Goal: Information Seeking & Learning: Learn about a topic

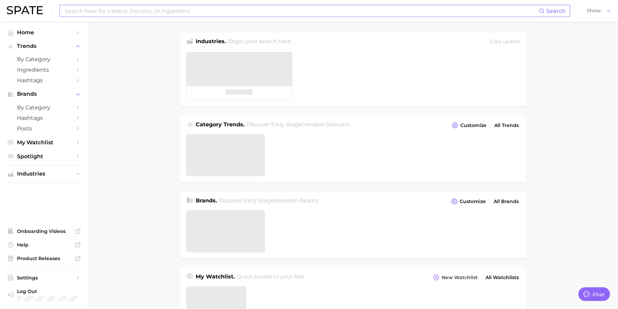
click at [285, 9] on input at bounding box center [301, 11] width 475 height 12
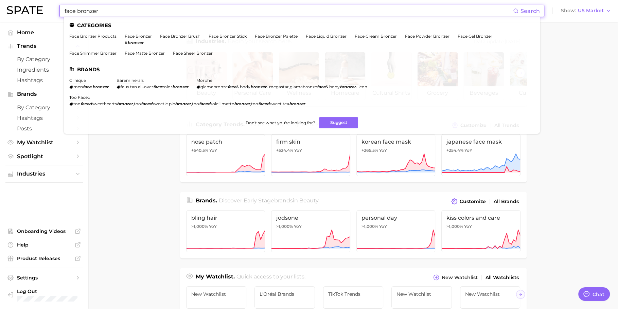
type input "face bronzer"
click at [147, 31] on ul "Categories face bronzer products face bronzer # bronzer face bronzer brush face…" at bounding box center [302, 75] width 476 height 117
click at [147, 33] on ul "Categories face bronzer products face bronzer # bronzer face bronzer brush face…" at bounding box center [302, 75] width 476 height 117
click at [146, 34] on link "face bronzer" at bounding box center [138, 36] width 27 height 5
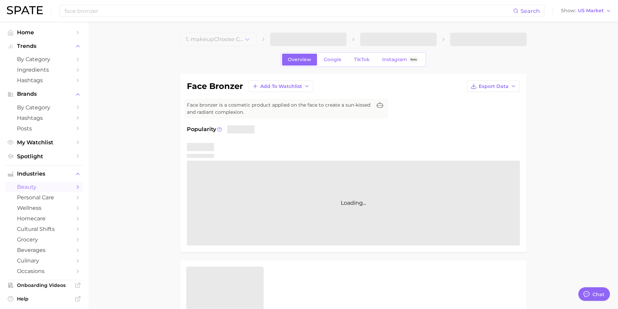
type textarea "x"
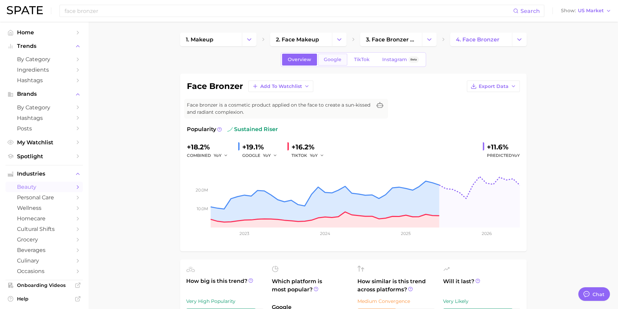
click at [325, 59] on span "Google" at bounding box center [333, 60] width 18 height 6
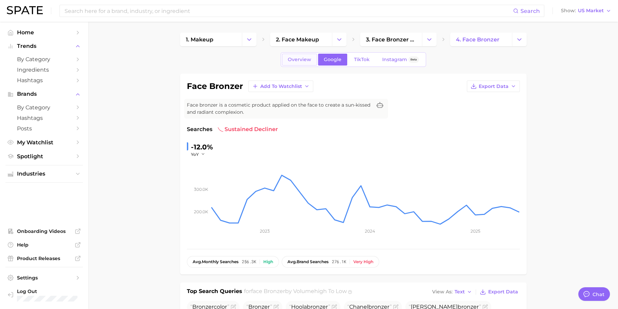
click at [299, 55] on link "Overview" at bounding box center [299, 60] width 35 height 12
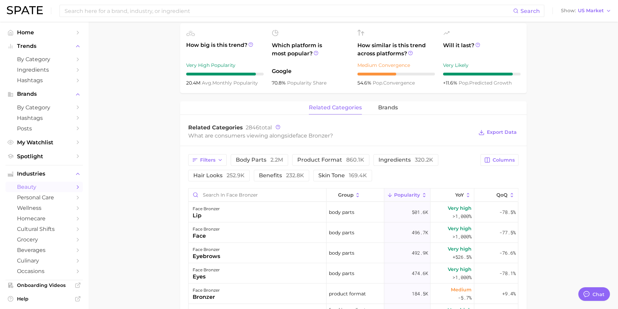
scroll to position [270, 0]
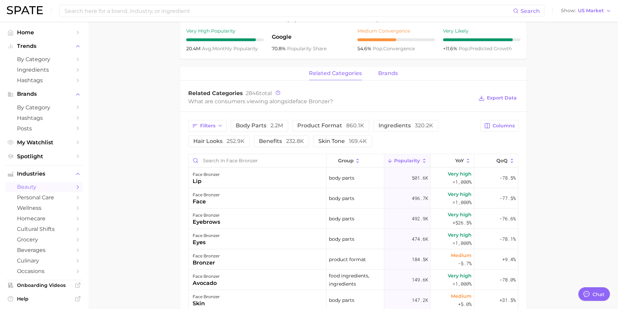
click at [392, 75] on span "brands" at bounding box center [388, 73] width 20 height 6
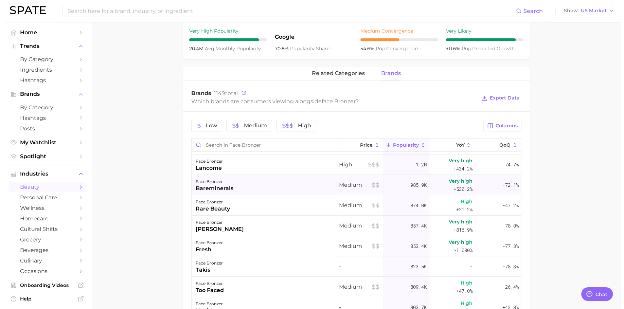
scroll to position [0, 0]
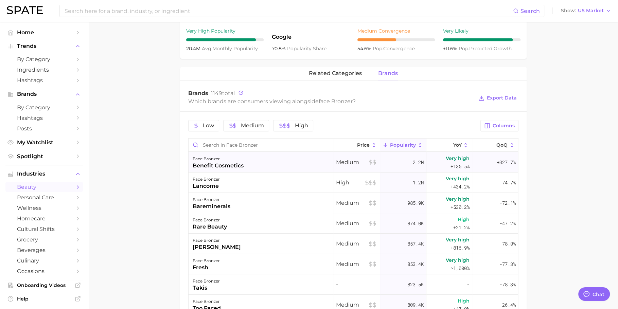
click at [282, 160] on div "face bronzer benefit cosmetics" at bounding box center [260, 162] width 145 height 20
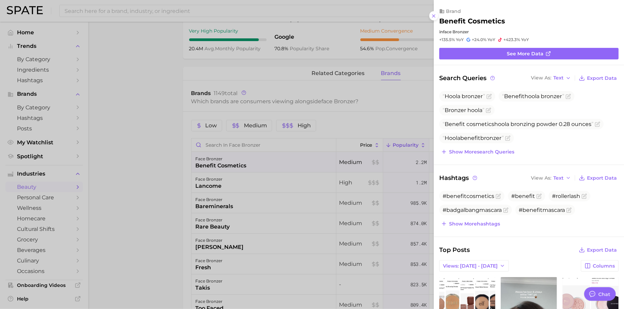
click at [368, 249] on div at bounding box center [312, 154] width 624 height 309
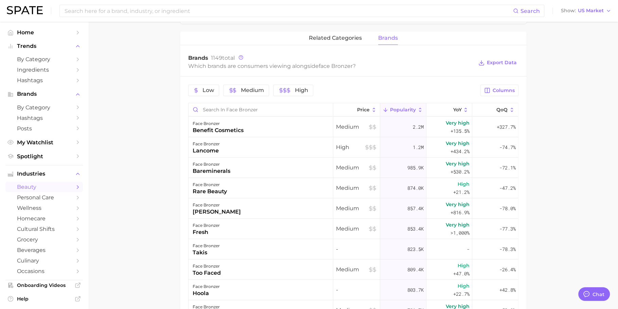
scroll to position [308, 0]
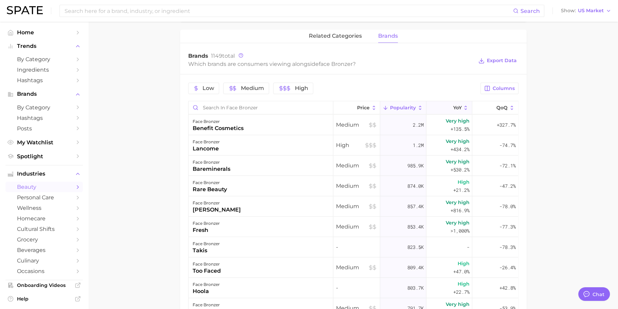
click at [453, 107] on span "YoY" at bounding box center [457, 107] width 8 height 5
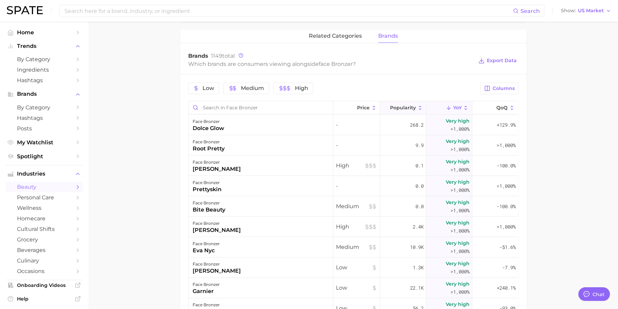
click at [403, 107] on span "Popularity" at bounding box center [403, 107] width 26 height 5
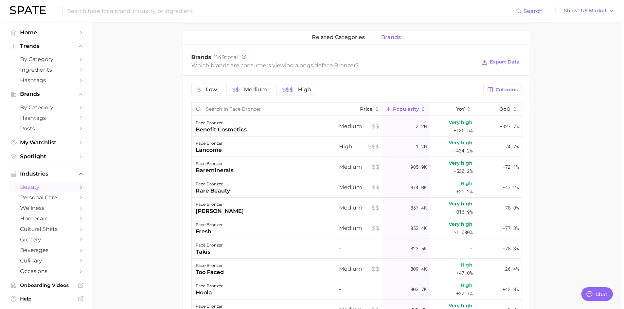
scroll to position [306, 0]
click at [286, 109] on input "Search in face bronzer" at bounding box center [260, 109] width 144 height 13
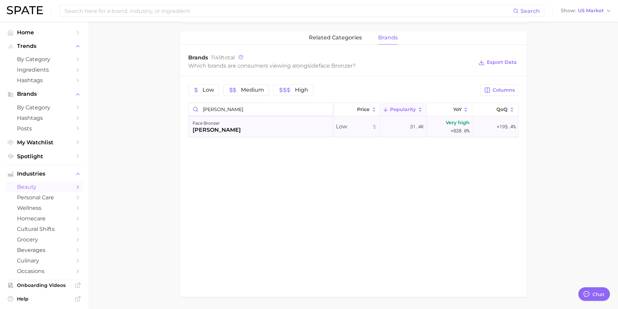
type input "[PERSON_NAME]"
click at [293, 128] on div "face bronzer [PERSON_NAME]" at bounding box center [260, 126] width 145 height 20
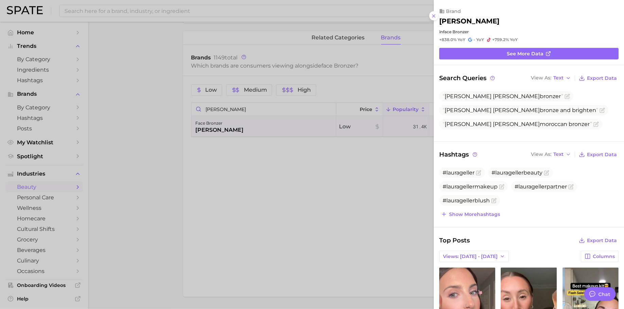
scroll to position [0, 0]
click at [466, 210] on button "Show more hashtags" at bounding box center [470, 214] width 62 height 10
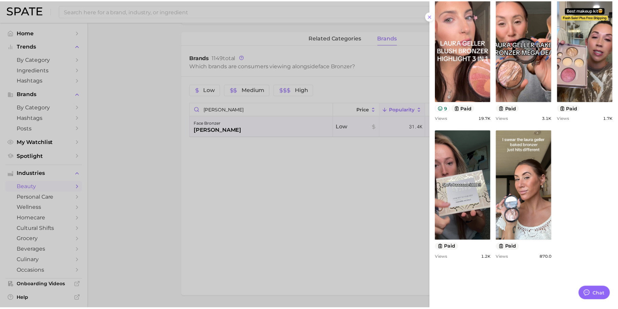
scroll to position [252, 0]
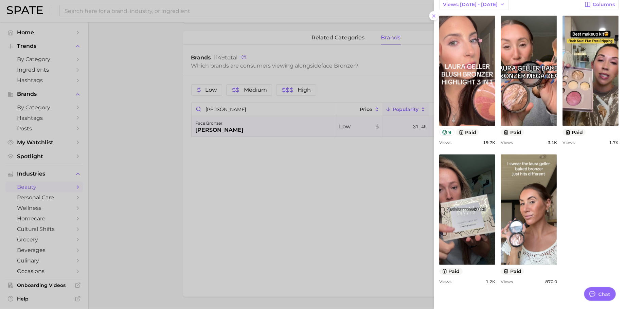
click at [386, 214] on div at bounding box center [312, 154] width 624 height 309
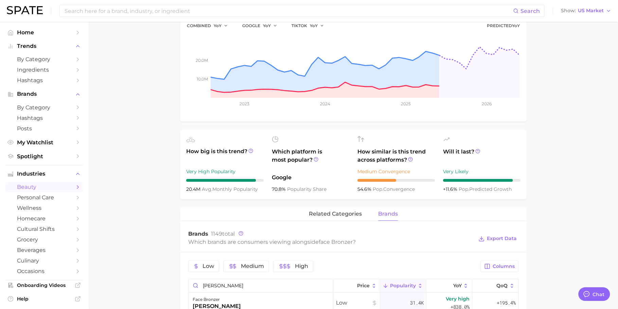
scroll to position [0, 0]
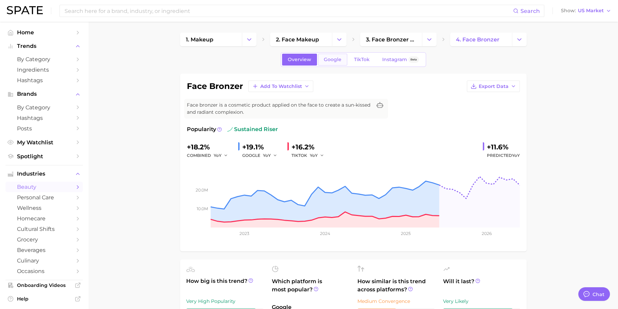
click at [335, 59] on span "Google" at bounding box center [333, 60] width 18 height 6
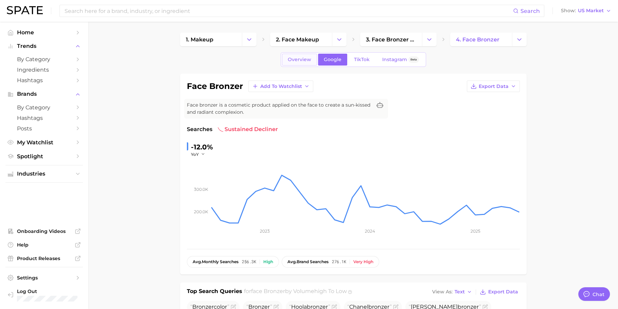
click at [306, 61] on span "Overview" at bounding box center [299, 60] width 23 height 6
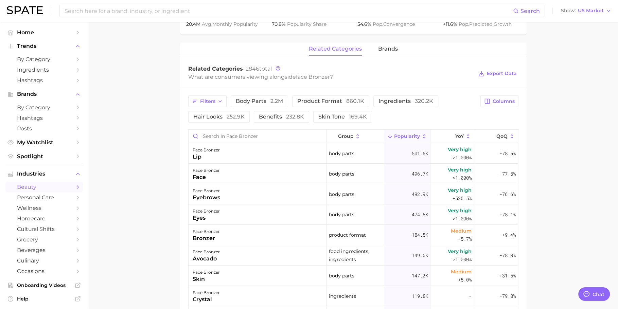
scroll to position [292, 0]
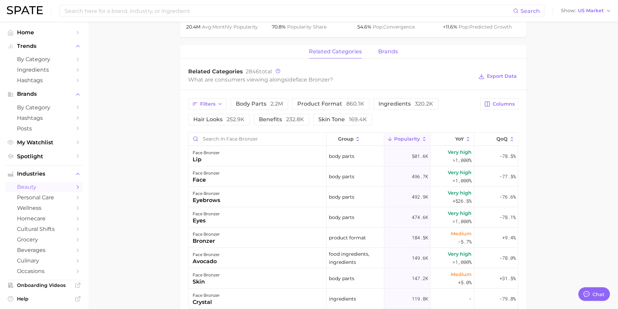
click at [394, 55] on button "brands" at bounding box center [388, 51] width 20 height 13
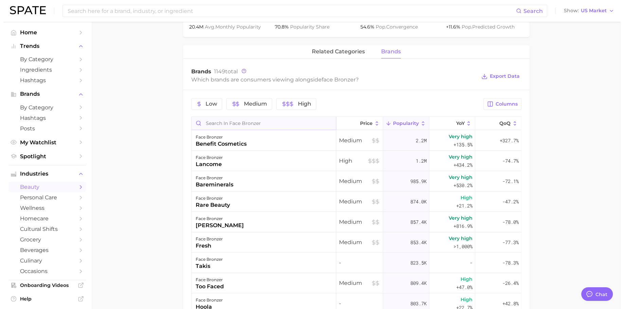
scroll to position [313, 0]
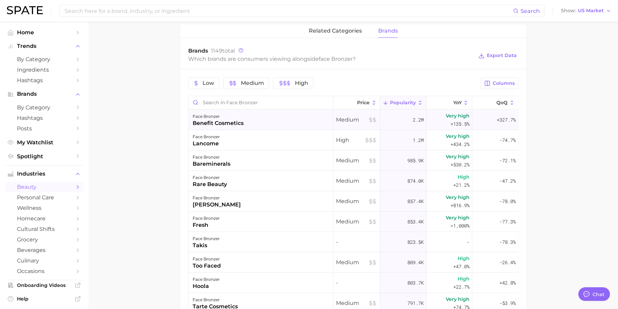
click at [284, 123] on div "face bronzer benefit cosmetics" at bounding box center [260, 120] width 145 height 20
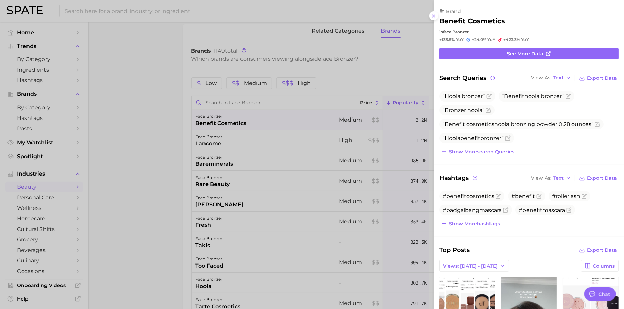
scroll to position [0, 0]
click at [469, 147] on button "Show more search queries" at bounding box center [477, 152] width 77 height 10
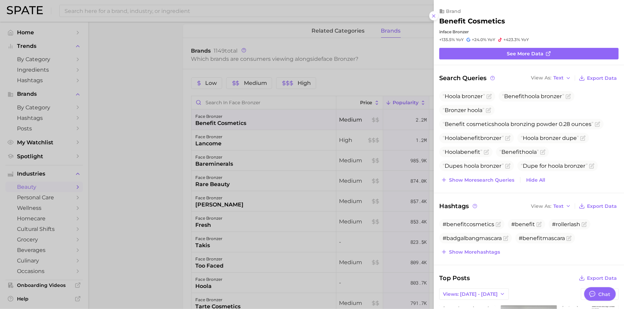
click at [179, 215] on div at bounding box center [312, 154] width 624 height 309
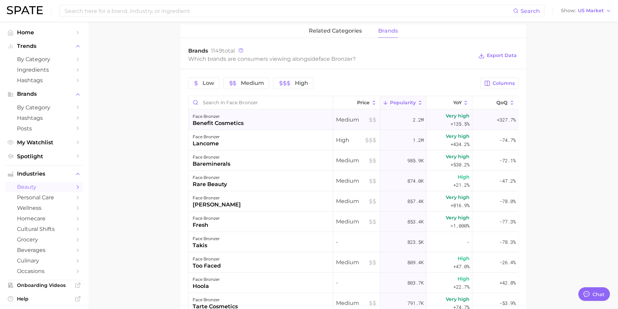
click at [272, 116] on div "face bronzer benefit cosmetics" at bounding box center [260, 120] width 145 height 20
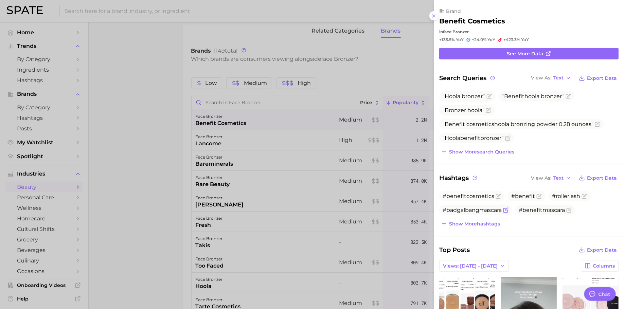
scroll to position [4, 0]
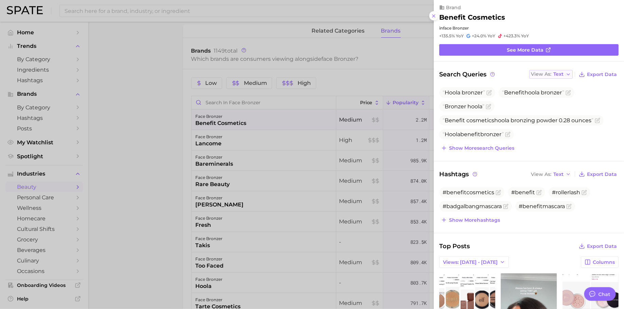
click at [553, 76] on span "Text" at bounding box center [558, 74] width 10 height 4
click at [554, 94] on button "Table" at bounding box center [566, 98] width 75 height 12
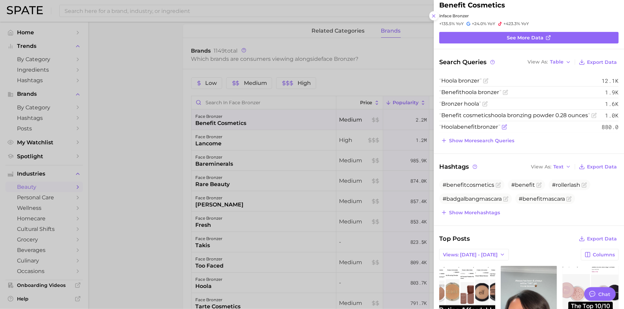
scroll to position [20, 0]
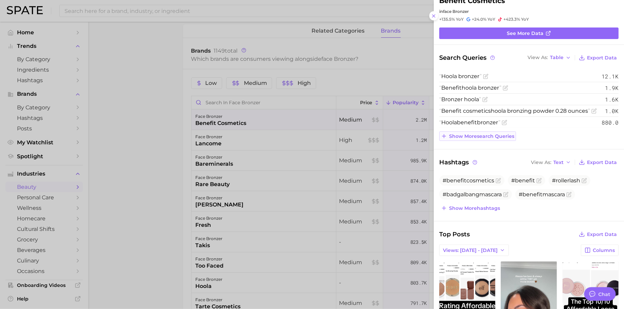
click at [487, 133] on span "Show more search queries" at bounding box center [481, 136] width 65 height 6
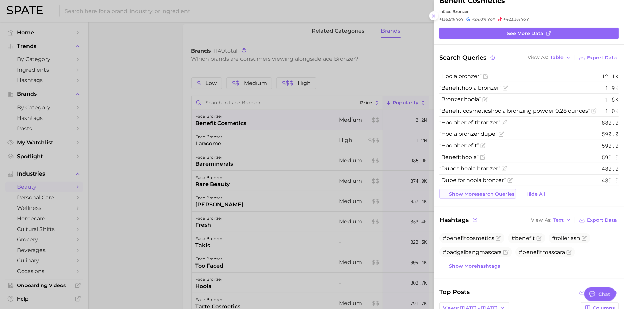
click at [467, 191] on span "Show more search queries" at bounding box center [481, 194] width 65 height 6
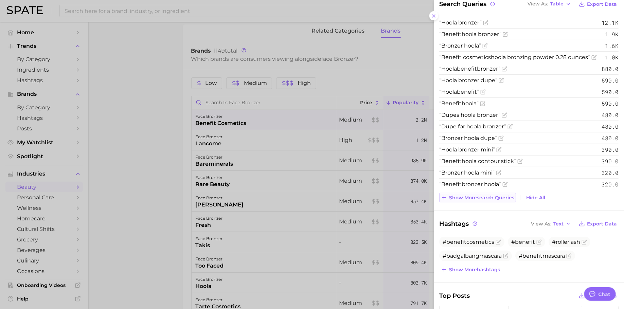
scroll to position [92, 0]
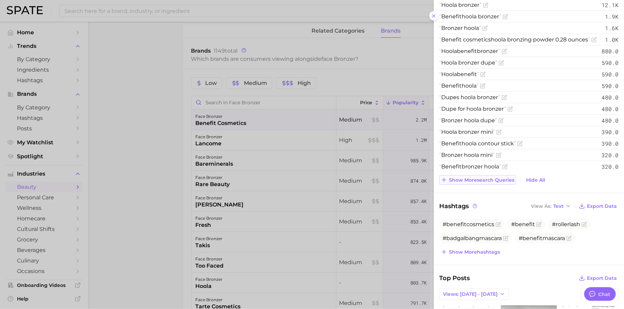
click at [468, 182] on button "Show more search queries" at bounding box center [477, 180] width 77 height 10
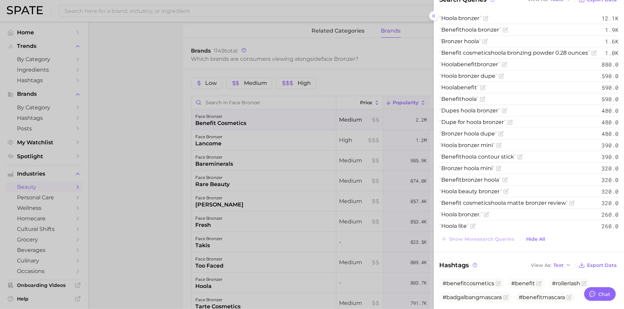
scroll to position [75, 0]
